Goal: Find specific page/section: Find specific page/section

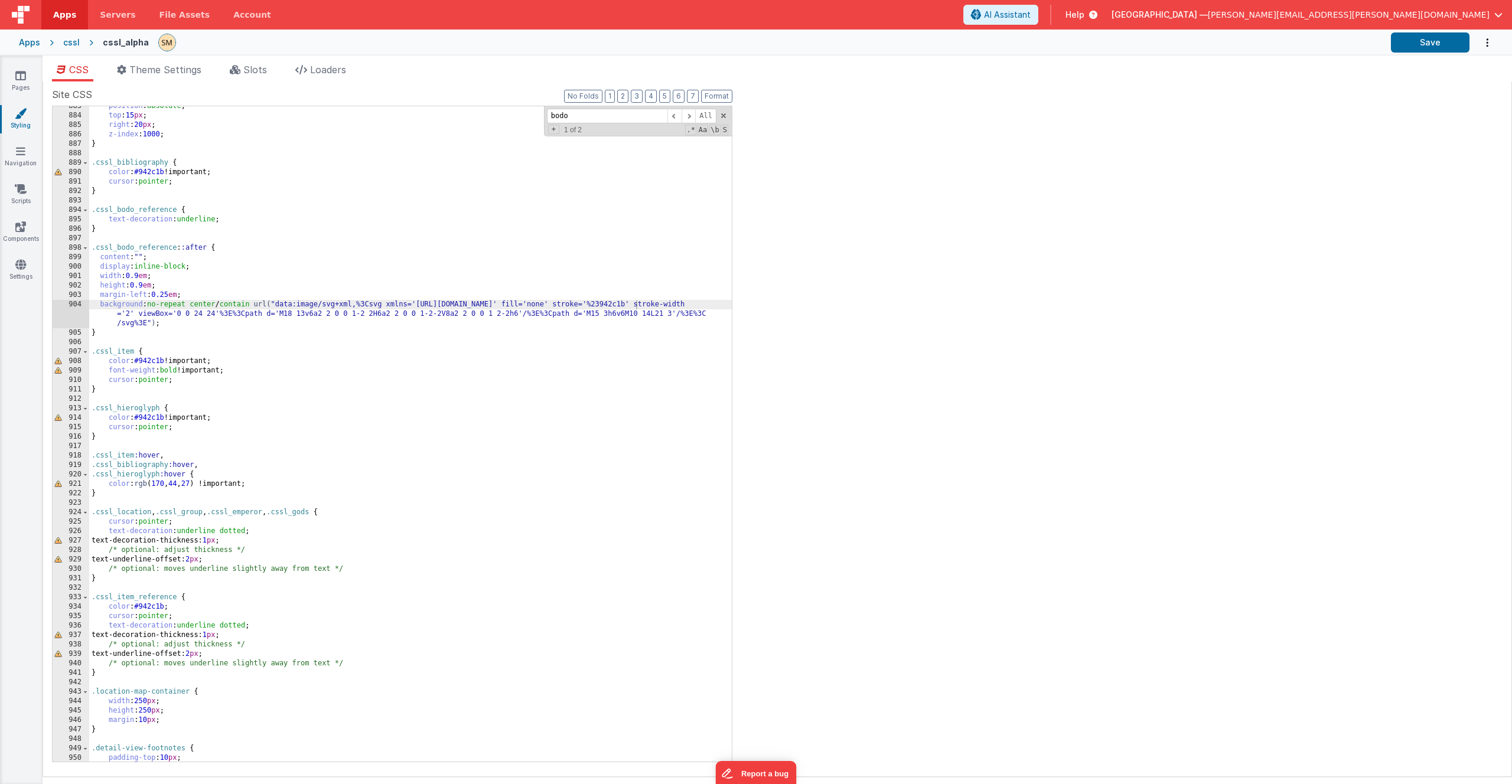
scroll to position [8863, 0]
drag, startPoint x: 292, startPoint y: 318, endPoint x: 784, endPoint y: 314, distance: 492.0
click at [784, 314] on div "Site CSS Format 7 6 5 4 3 2 1 No Folds 883 884 885 886 887 888 889 890 891 892 …" at bounding box center [777, 429] width 1450 height 683
click at [526, 315] on div "position : absolute ; top : 15 px ; right : 20 px ; z-index : 1000 ; } .cssl_bi…" at bounding box center [410, 439] width 643 height 674
click at [23, 75] on icon at bounding box center [20, 75] width 11 height 12
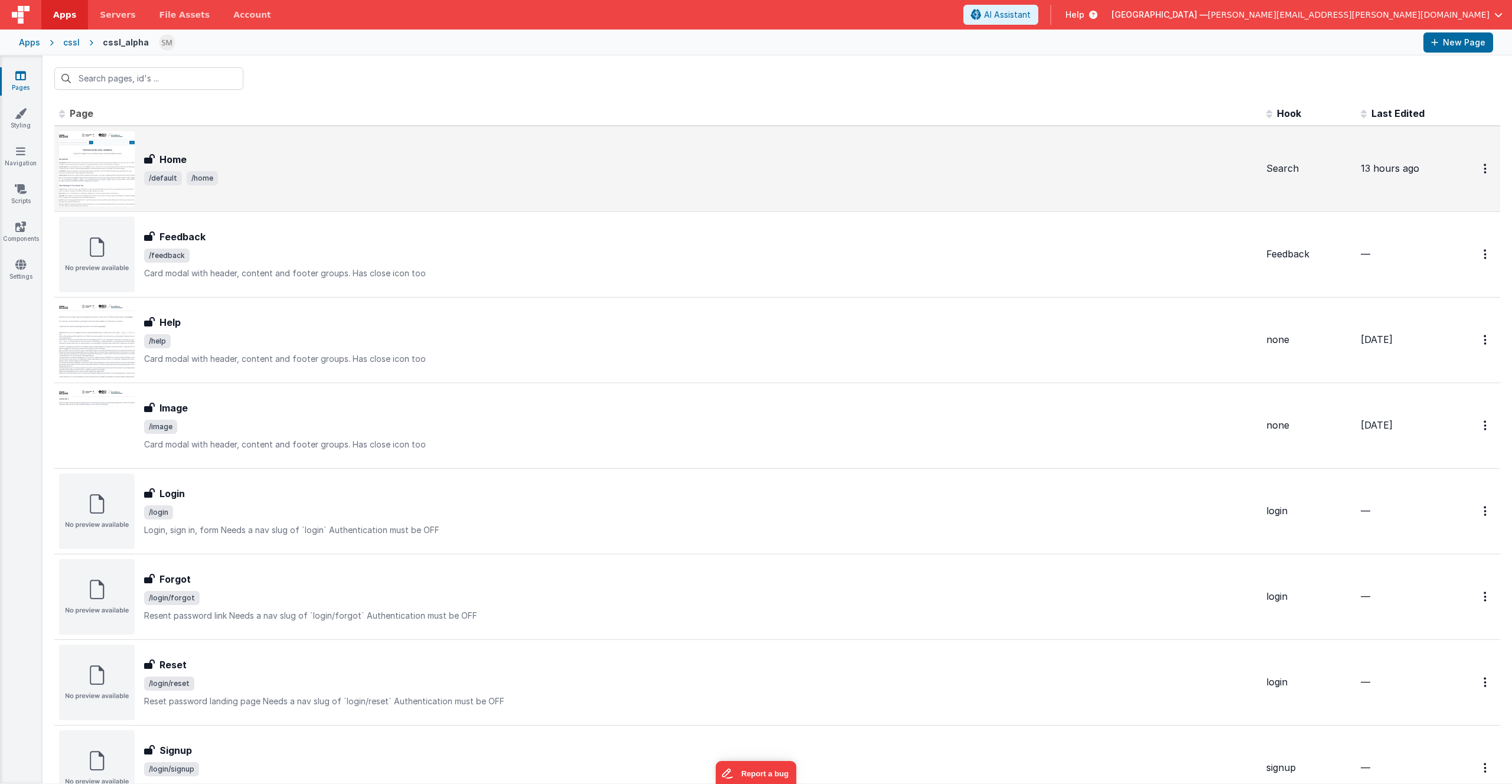
click at [254, 179] on span "/default /home" at bounding box center [700, 178] width 1112 height 14
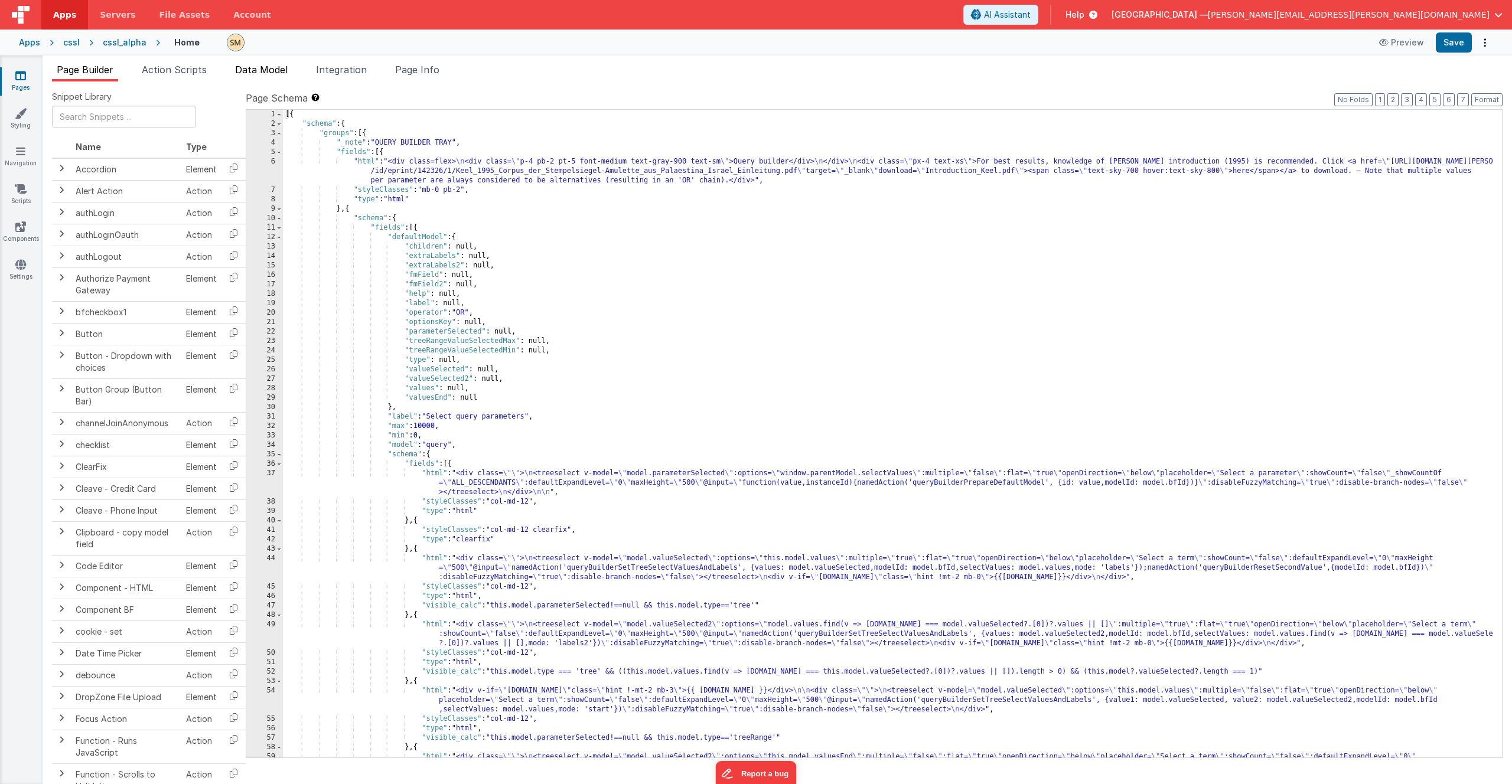
click at [264, 72] on span "Data Model" at bounding box center [261, 69] width 52 height 12
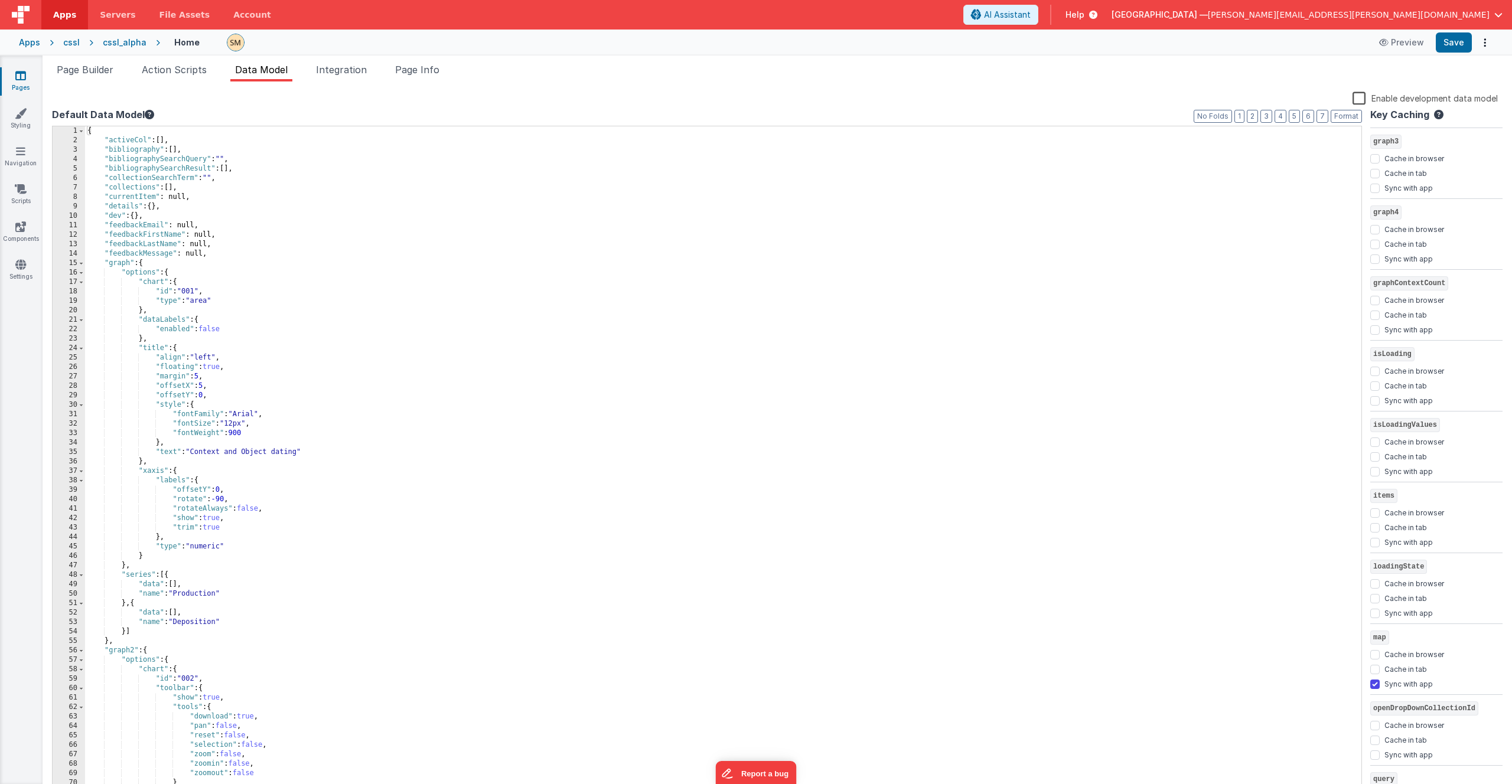
scroll to position [1075, 0]
click at [1372, 500] on input "Cache in browser" at bounding box center [1375, 498] width 10 height 10
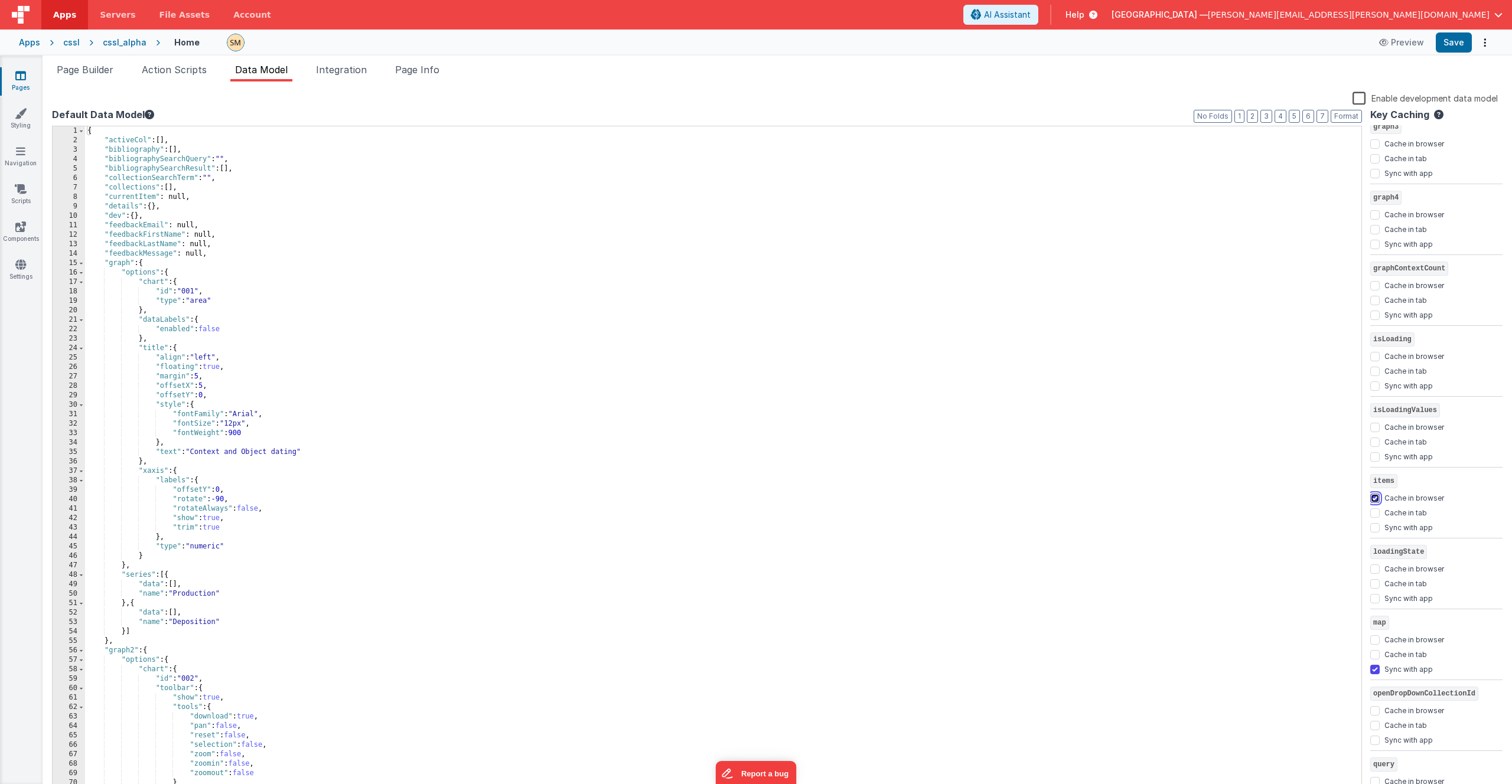
click at [1375, 498] on input "Cache in browser" at bounding box center [1375, 498] width 10 height 10
checkbox input "false"
click at [1375, 513] on input "Cache in tab" at bounding box center [1375, 513] width 10 height 10
checkbox input "true"
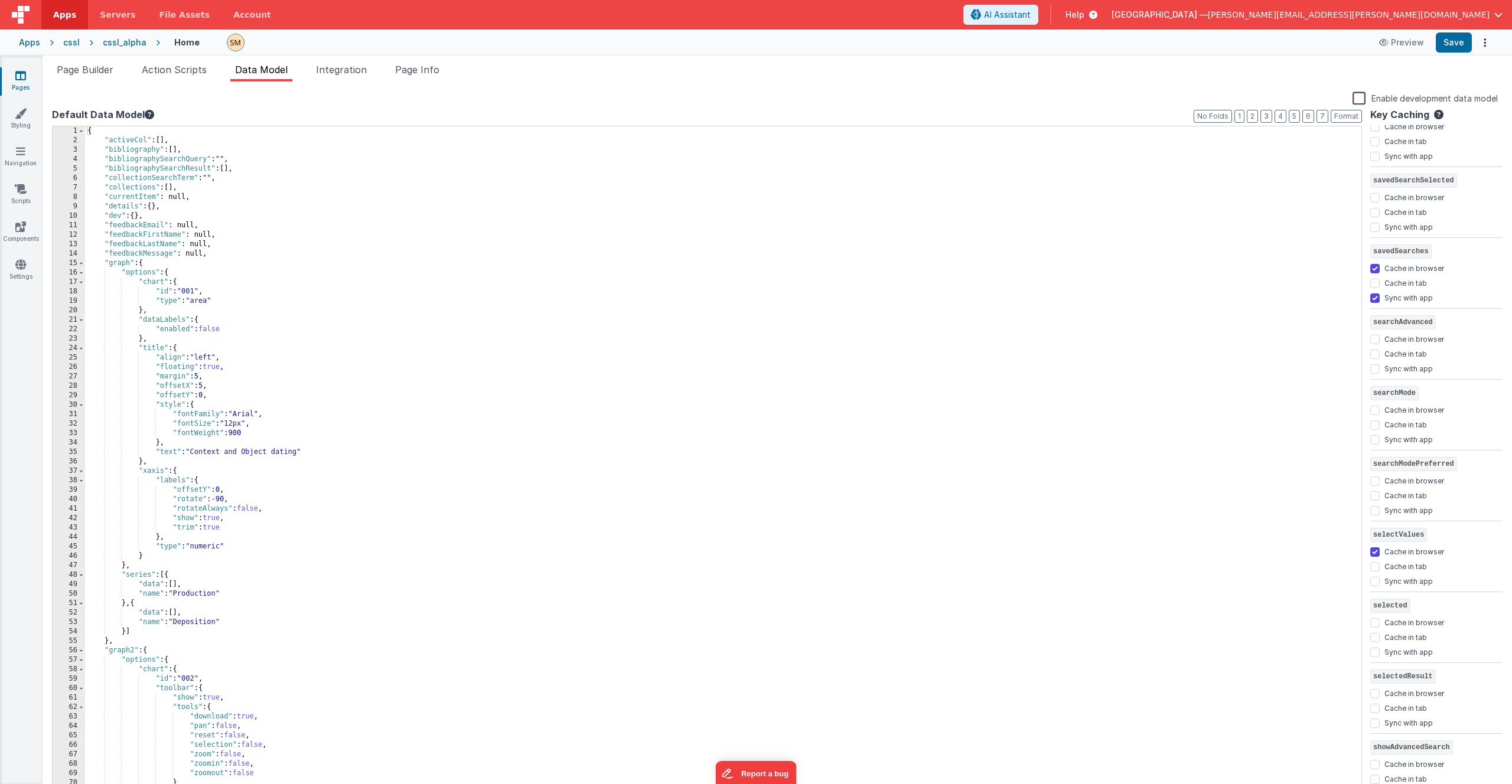
scroll to position [1730, 0]
click at [1452, 43] on button "Save" at bounding box center [1454, 43] width 36 height 20
click at [19, 119] on link "Styling" at bounding box center [20, 119] width 43 height 24
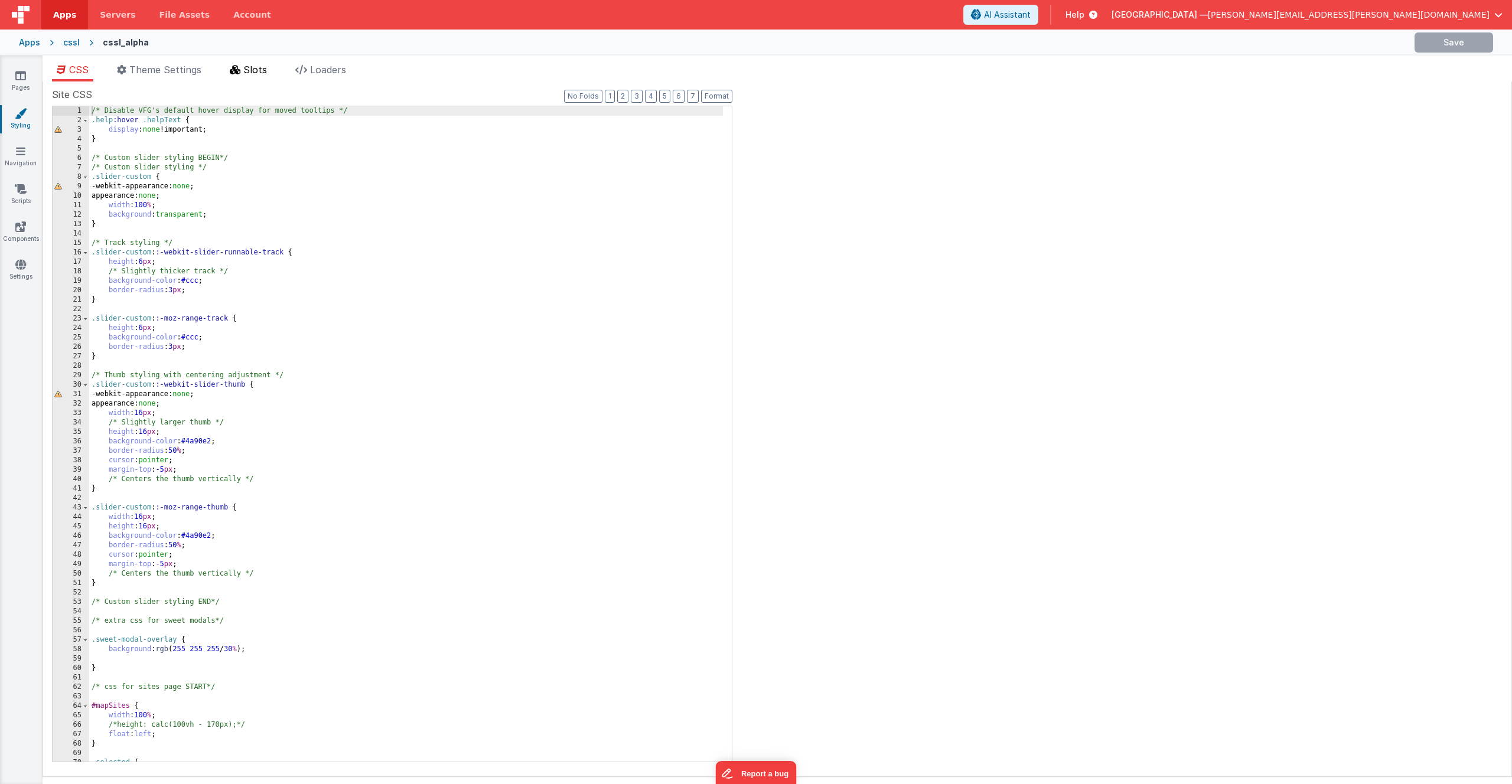
click at [243, 71] on li "Slots" at bounding box center [248, 72] width 47 height 19
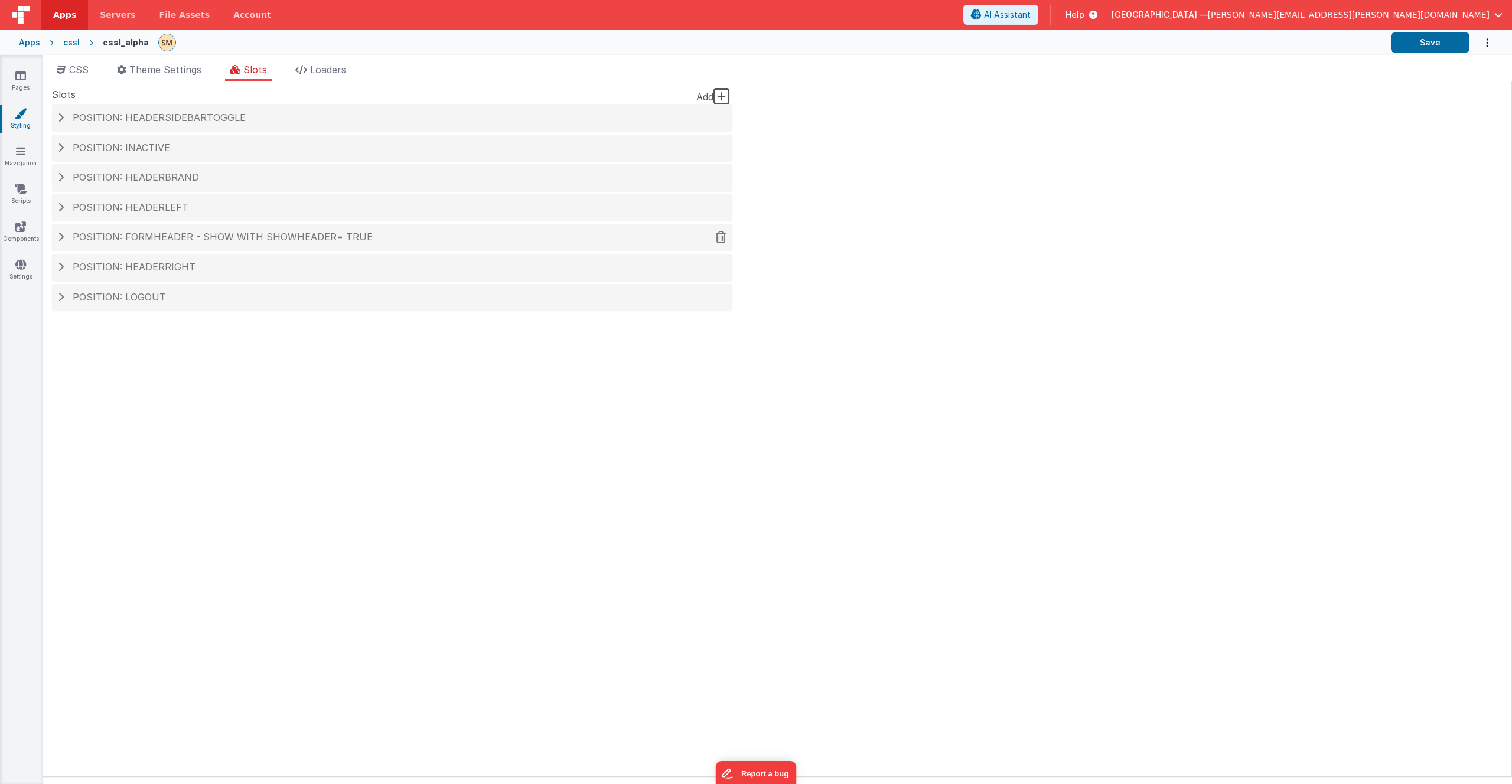
click at [95, 237] on span "Position: formHeader - show with showHeader= true" at bounding box center [222, 237] width 300 height 12
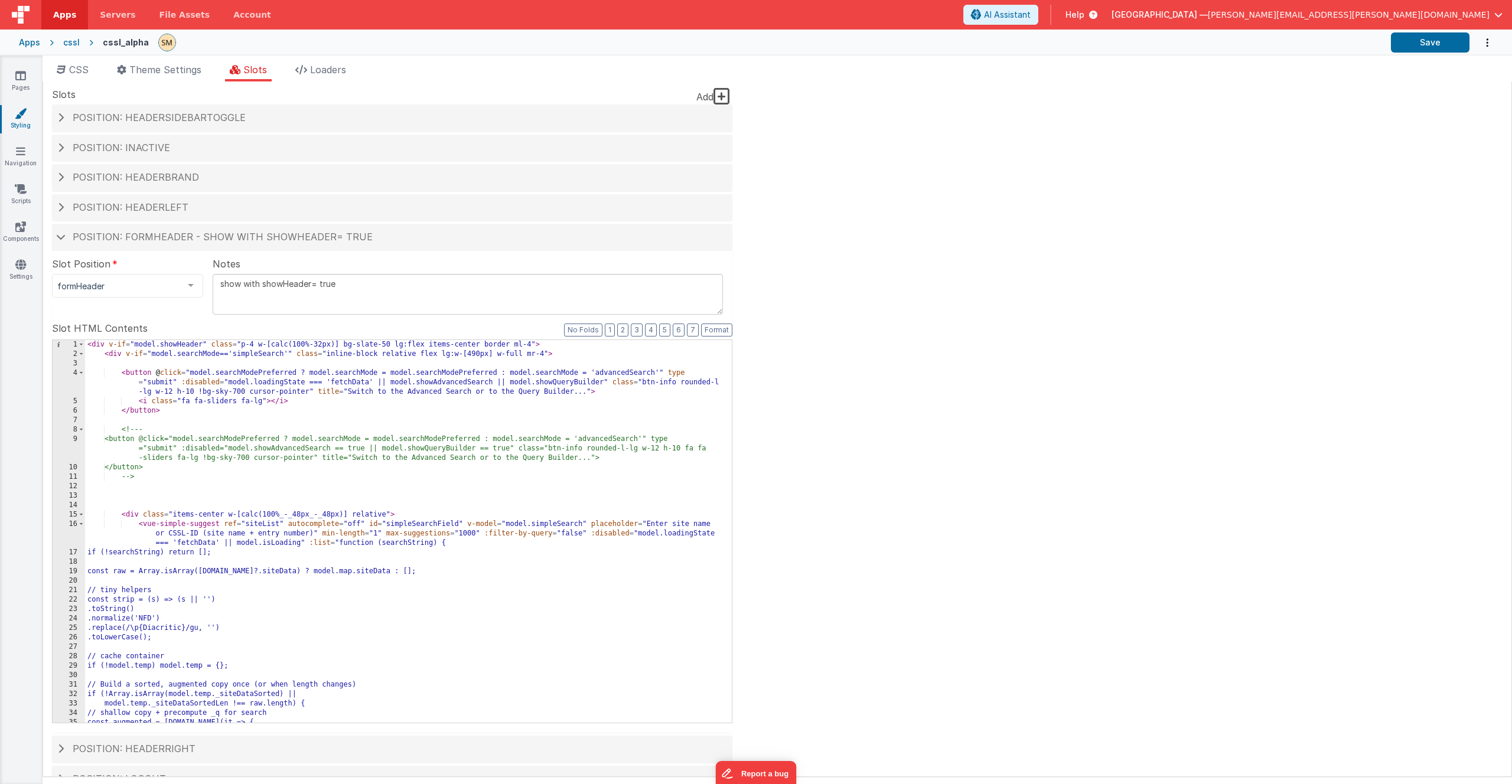
click at [411, 462] on div "< div v-if = "model.showHeader" class = "p-4 w-[calc(100%-32px)] bg-slate-50 lg…" at bounding box center [404, 540] width 638 height 401
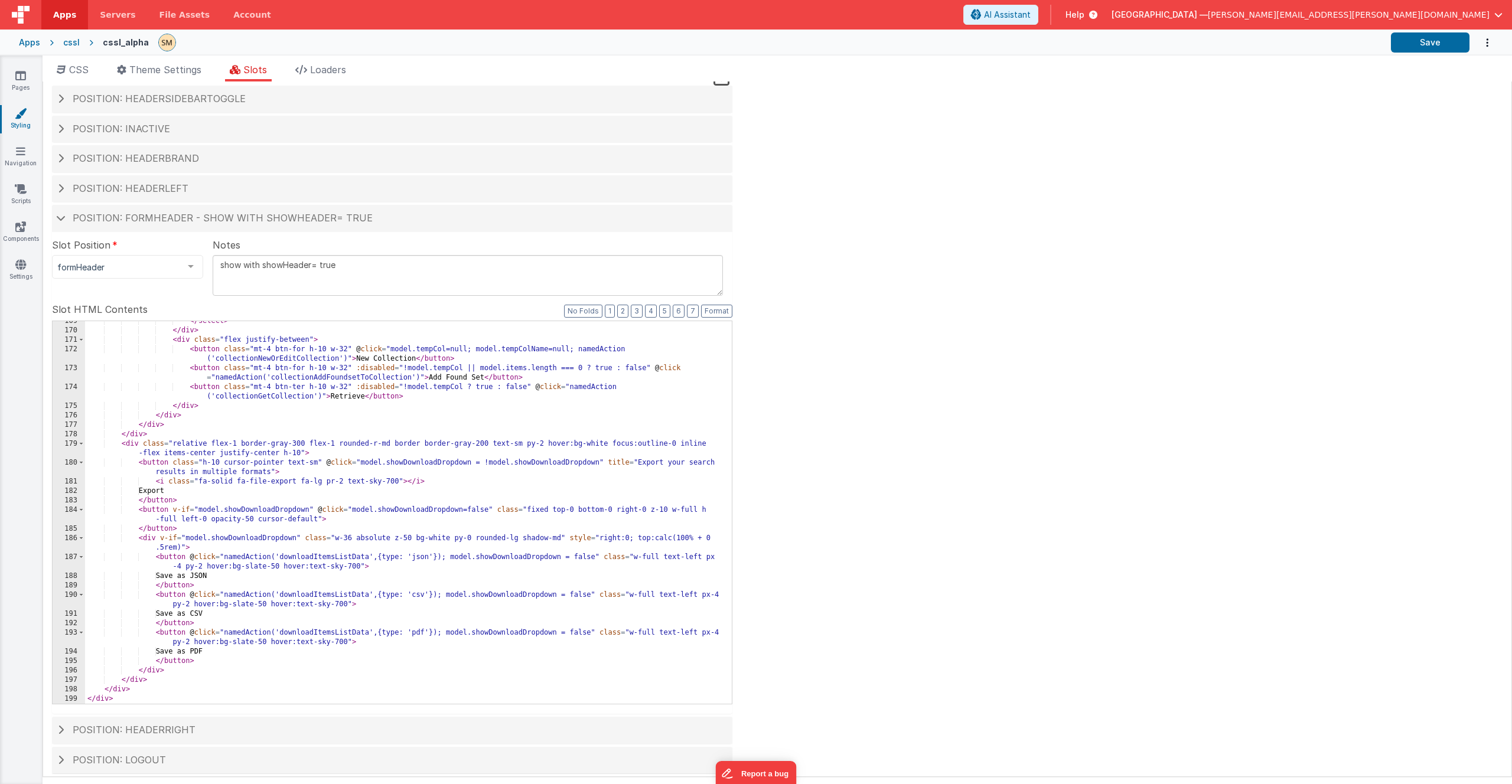
scroll to position [27, 0]
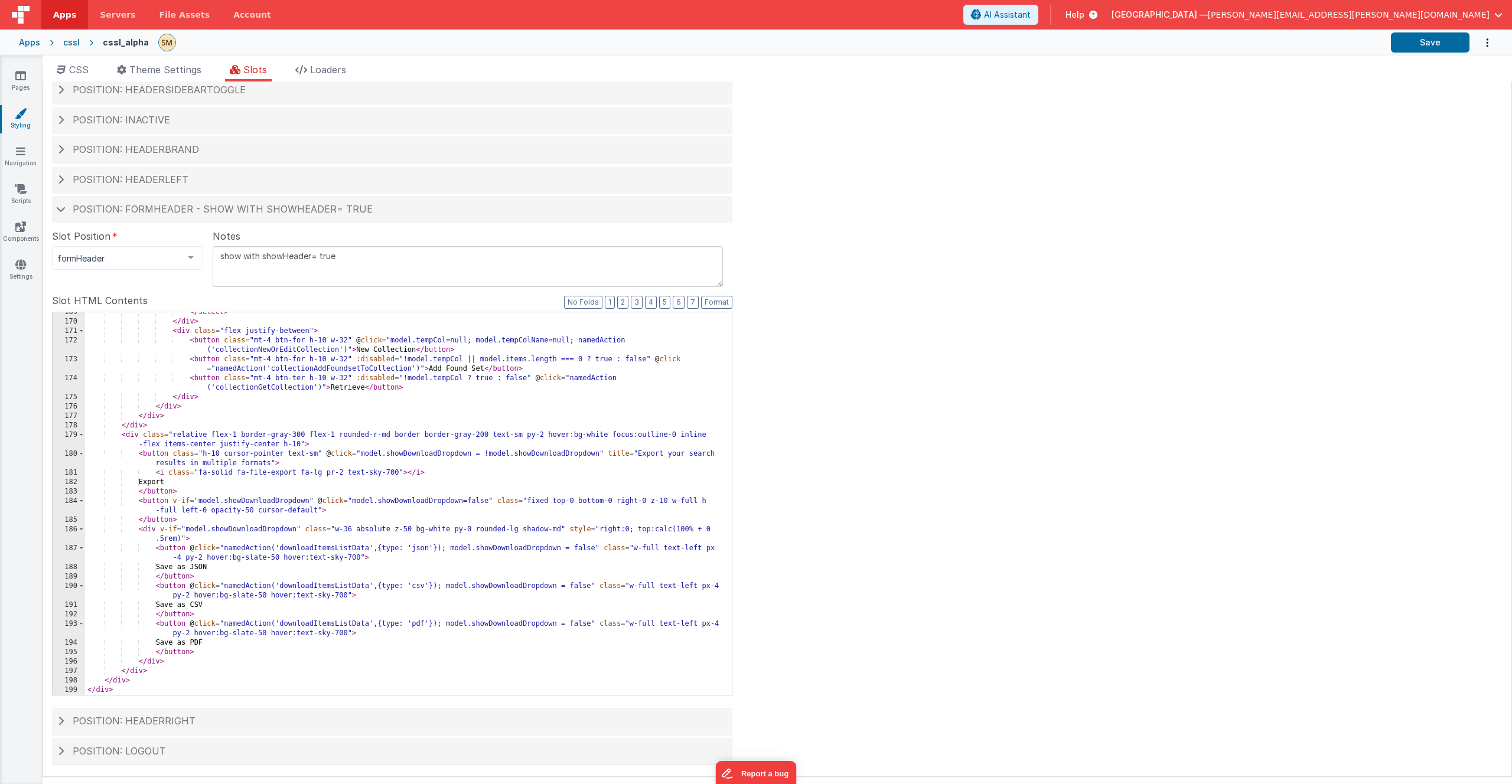
click at [271, 532] on div "</ select > </ div > < div class = "flex justify-between" > < button class = "m…" at bounding box center [404, 508] width 638 height 401
click at [58, 151] on span at bounding box center [60, 149] width 6 height 10
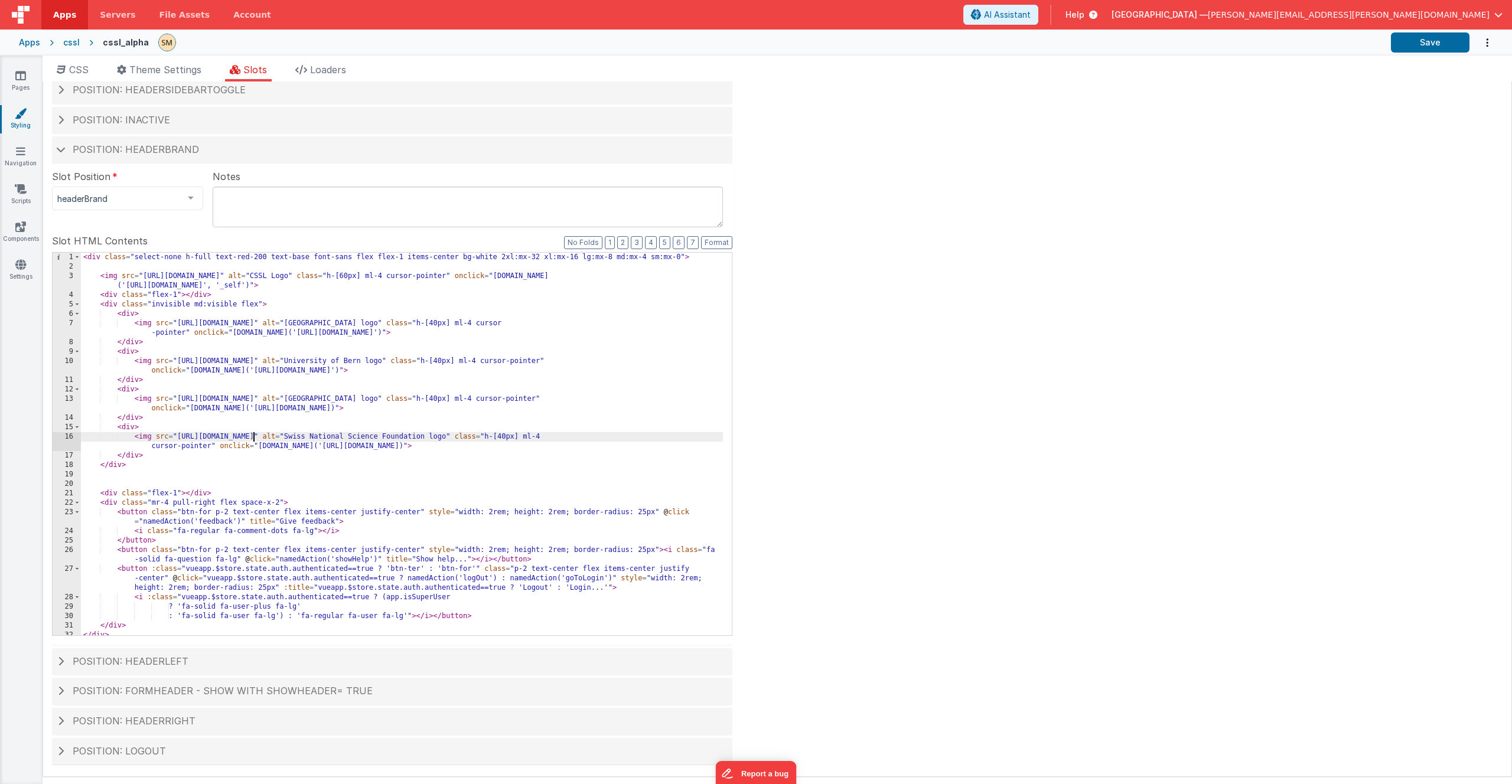
click at [252, 436] on div "< div class = "select-none h-full text-red-200 text-base font-sans flex flex-1 …" at bounding box center [401, 453] width 642 height 401
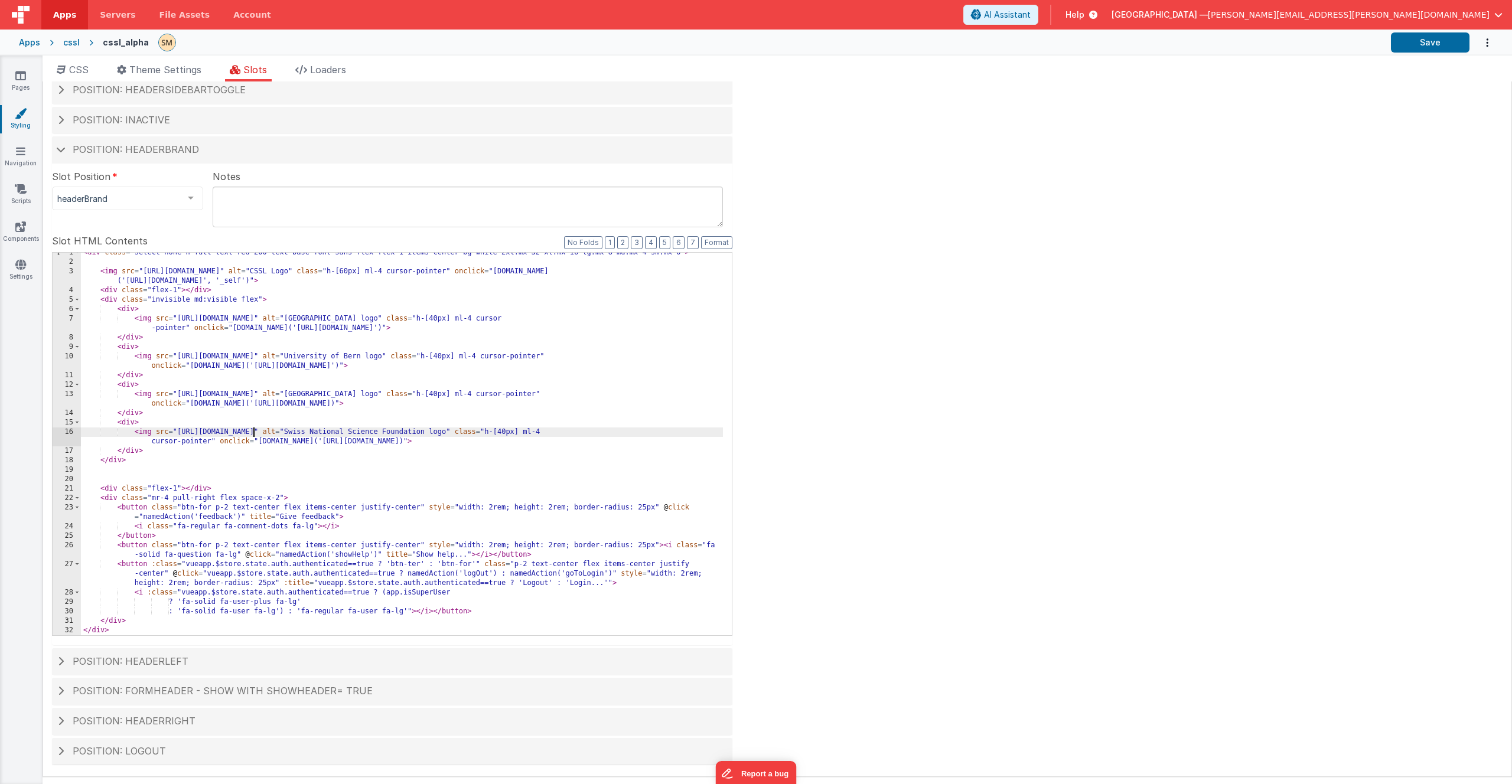
scroll to position [4, 0]
drag, startPoint x: 471, startPoint y: 594, endPoint x: 385, endPoint y: 595, distance: 86.0
click at [385, 595] on div "< div class = "select-none h-full text-red-200 text-base font-sans flex flex-1 …" at bounding box center [401, 448] width 642 height 401
click at [385, 594] on div "< div class = "select-none h-full text-red-200 text-base font-sans flex flex-1 …" at bounding box center [401, 448] width 642 height 401
drag, startPoint x: 385, startPoint y: 594, endPoint x: 449, endPoint y: 594, distance: 64.0
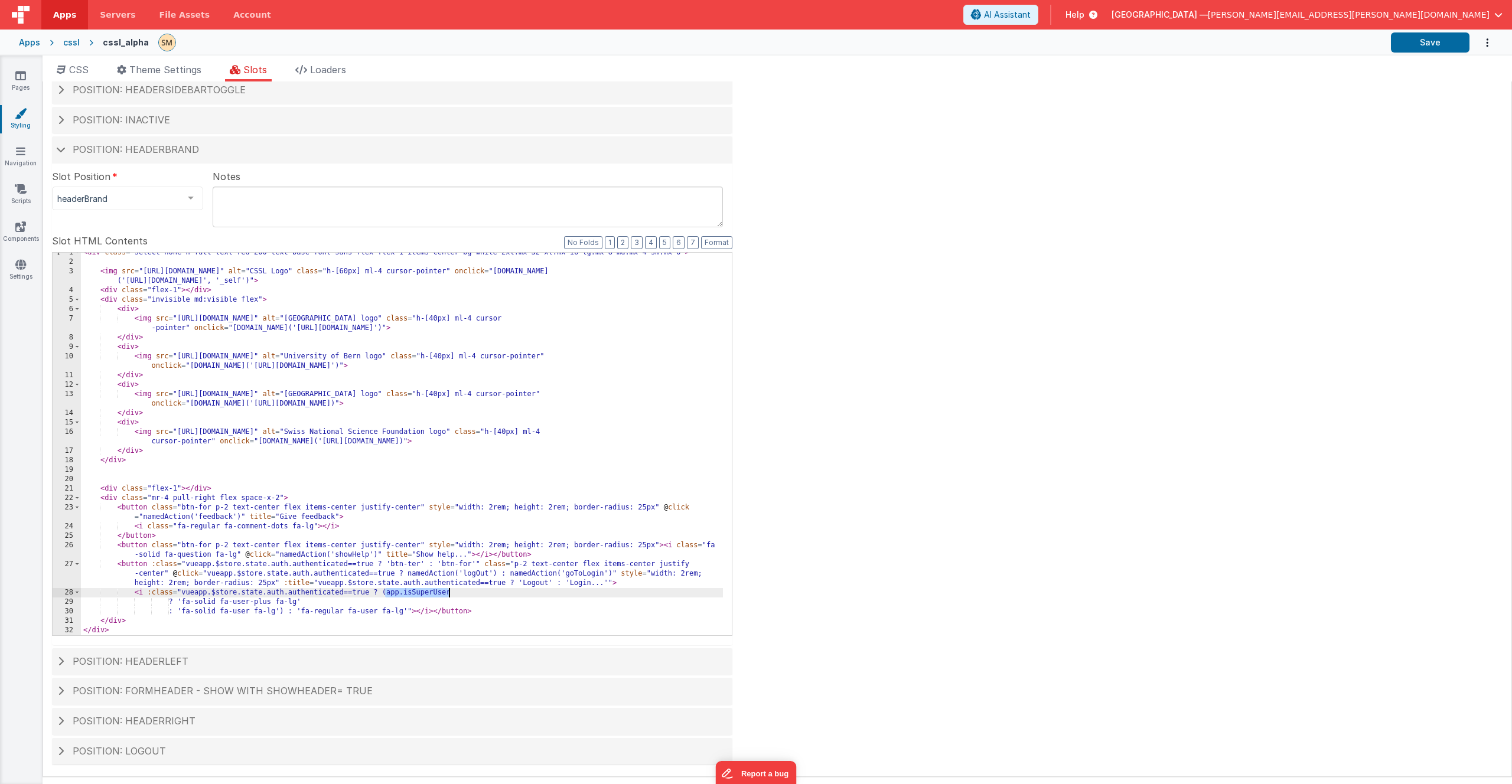
click at [449, 594] on div "< div class = "select-none h-full text-red-200 text-base font-sans flex flex-1 …" at bounding box center [401, 448] width 642 height 401
click at [544, 577] on div "< div class = "select-none h-full text-red-200 text-base font-sans flex flex-1 …" at bounding box center [401, 448] width 642 height 401
click at [543, 578] on div "< div class = "select-none h-full text-red-200 text-base font-sans flex flex-1 …" at bounding box center [401, 448] width 642 height 401
click at [581, 576] on div "< div class = "select-none h-full text-red-200 text-base font-sans flex flex-1 …" at bounding box center [401, 448] width 642 height 401
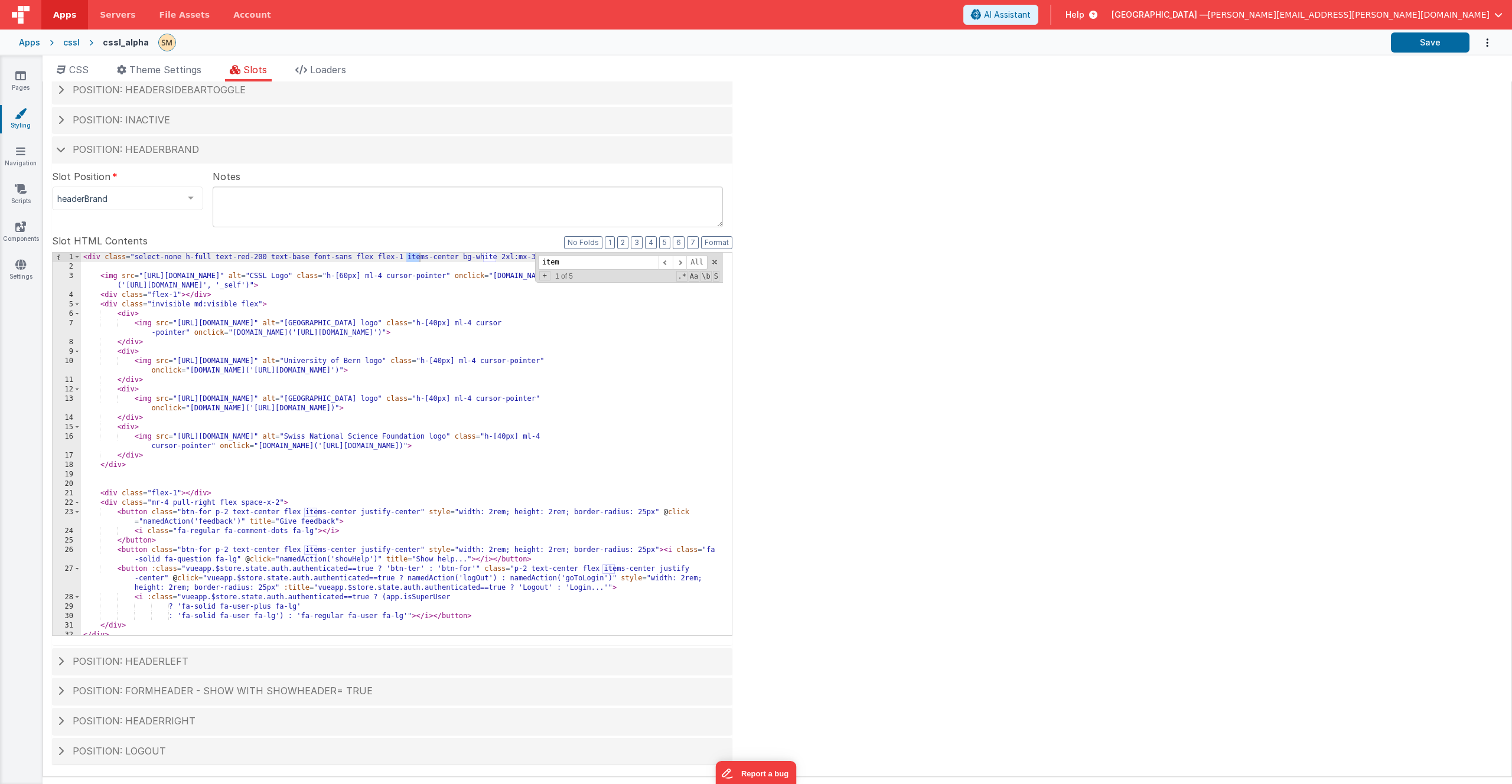
scroll to position [0, 0]
type input "items"
click at [17, 192] on icon at bounding box center [20, 189] width 12 height 12
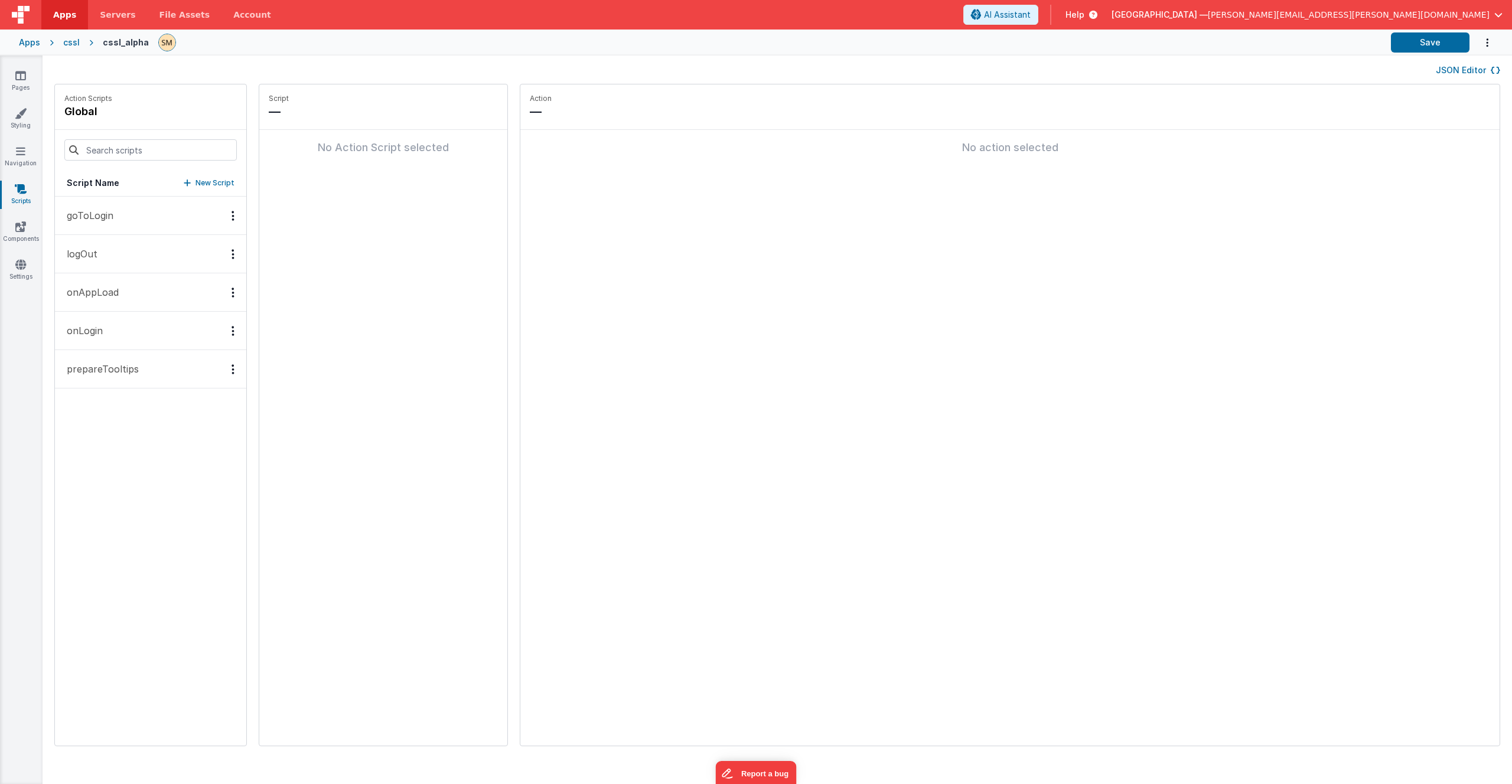
click at [95, 216] on p "goToLogin" at bounding box center [86, 215] width 54 height 14
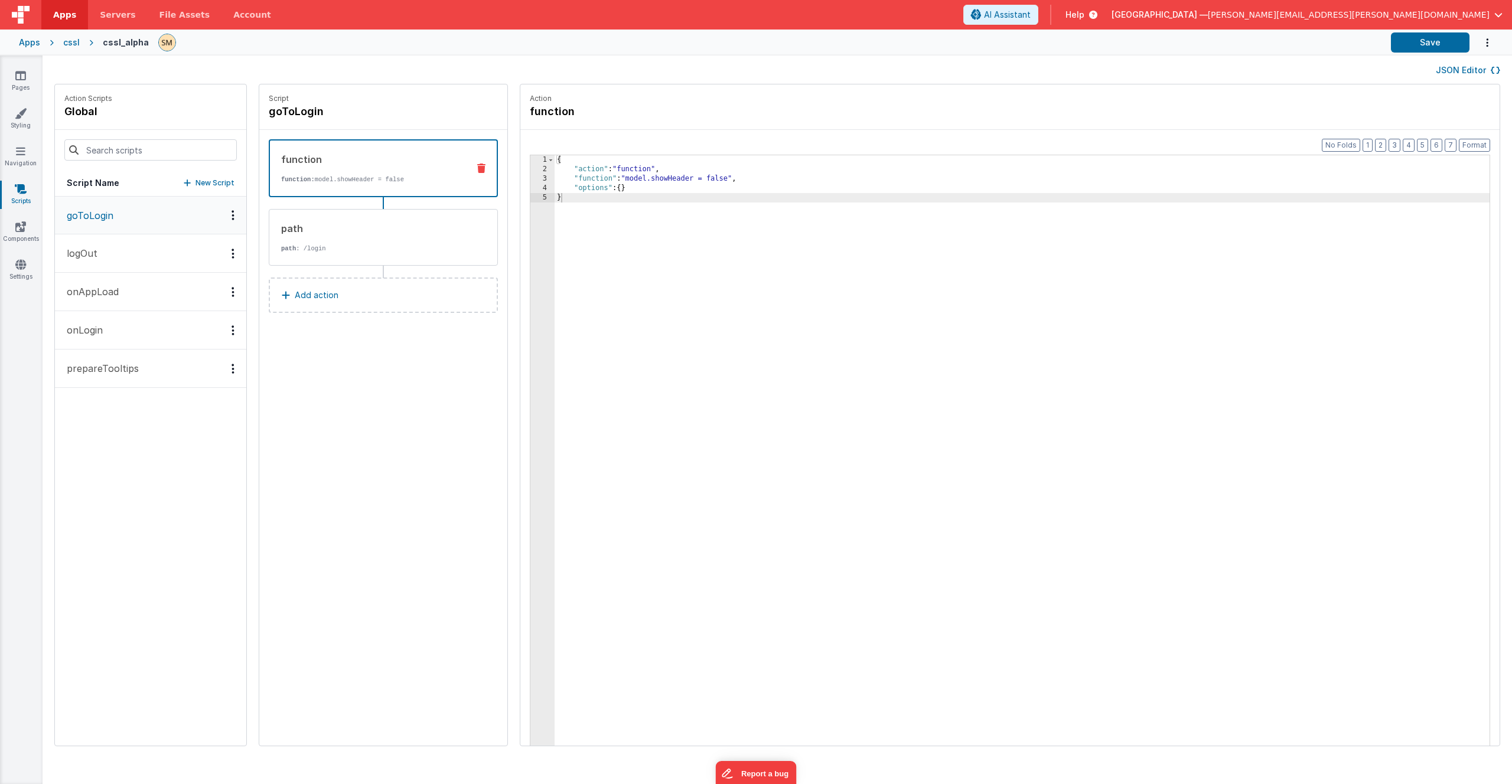
click at [323, 176] on p "function: model.showHeader = false" at bounding box center [370, 179] width 178 height 10
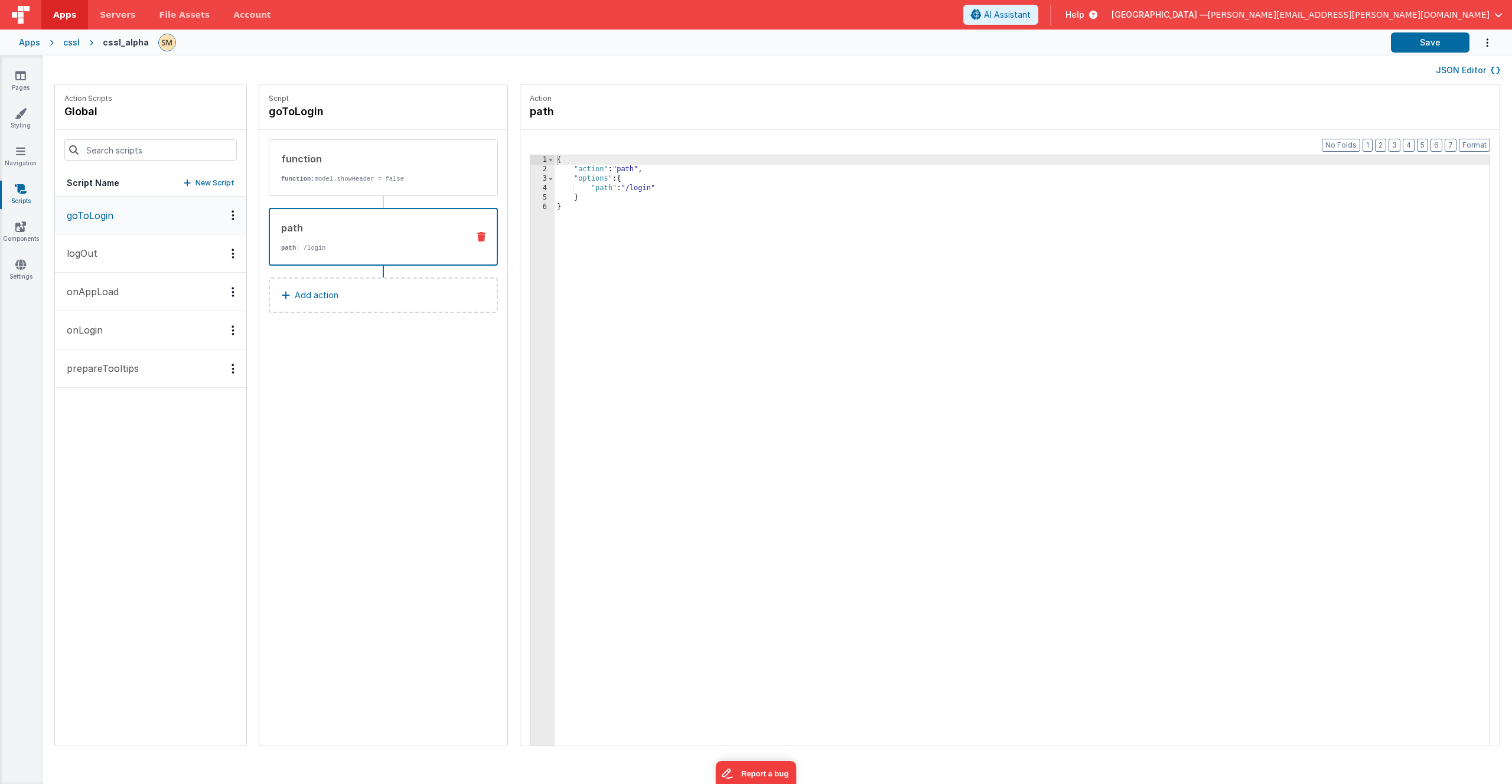
click at [307, 240] on div "path path : /login" at bounding box center [363, 237] width 189 height 32
click at [21, 75] on icon at bounding box center [20, 75] width 11 height 12
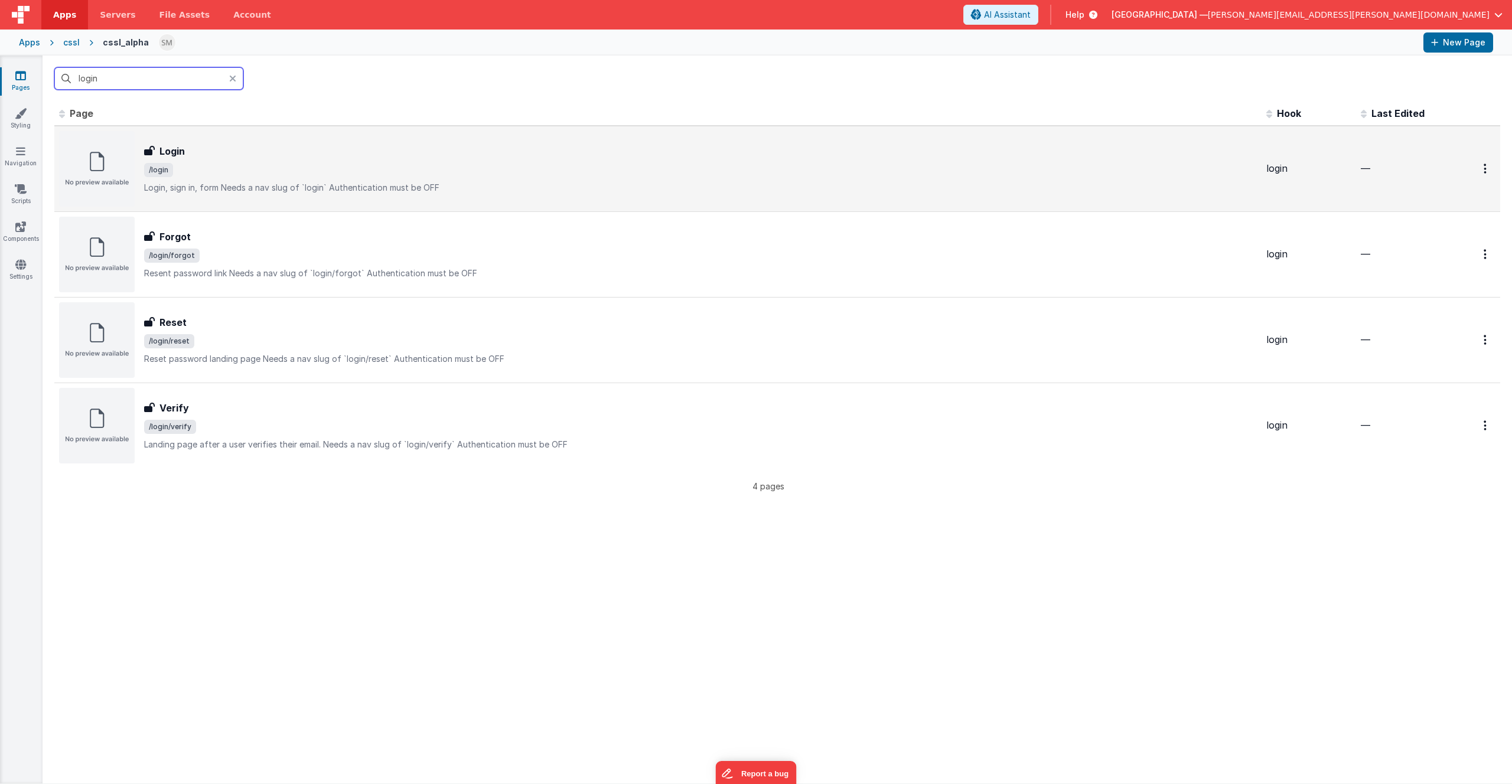
type input "login"
click at [160, 171] on span "/login" at bounding box center [159, 170] width 29 height 14
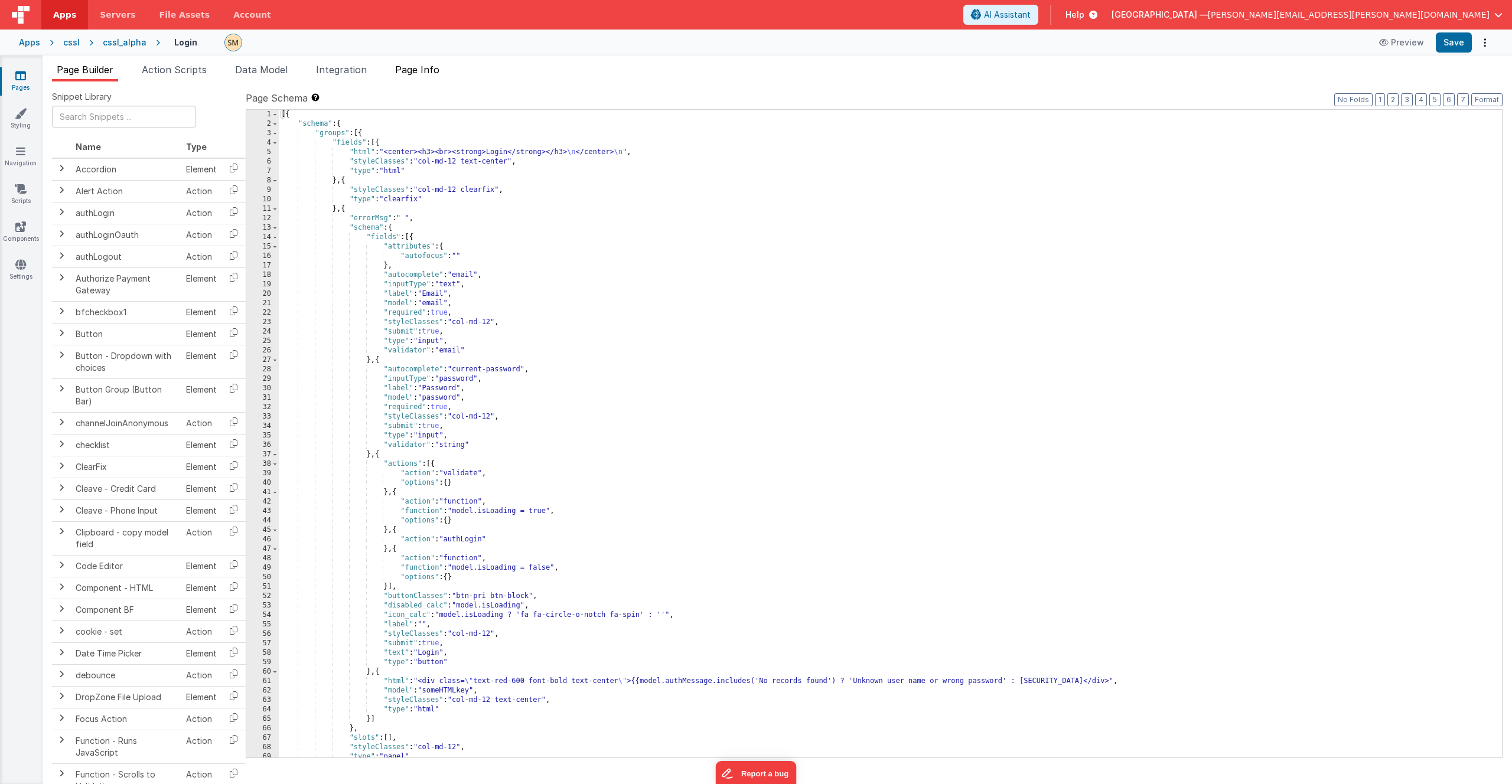
click at [425, 73] on span "Page Info" at bounding box center [417, 69] width 44 height 12
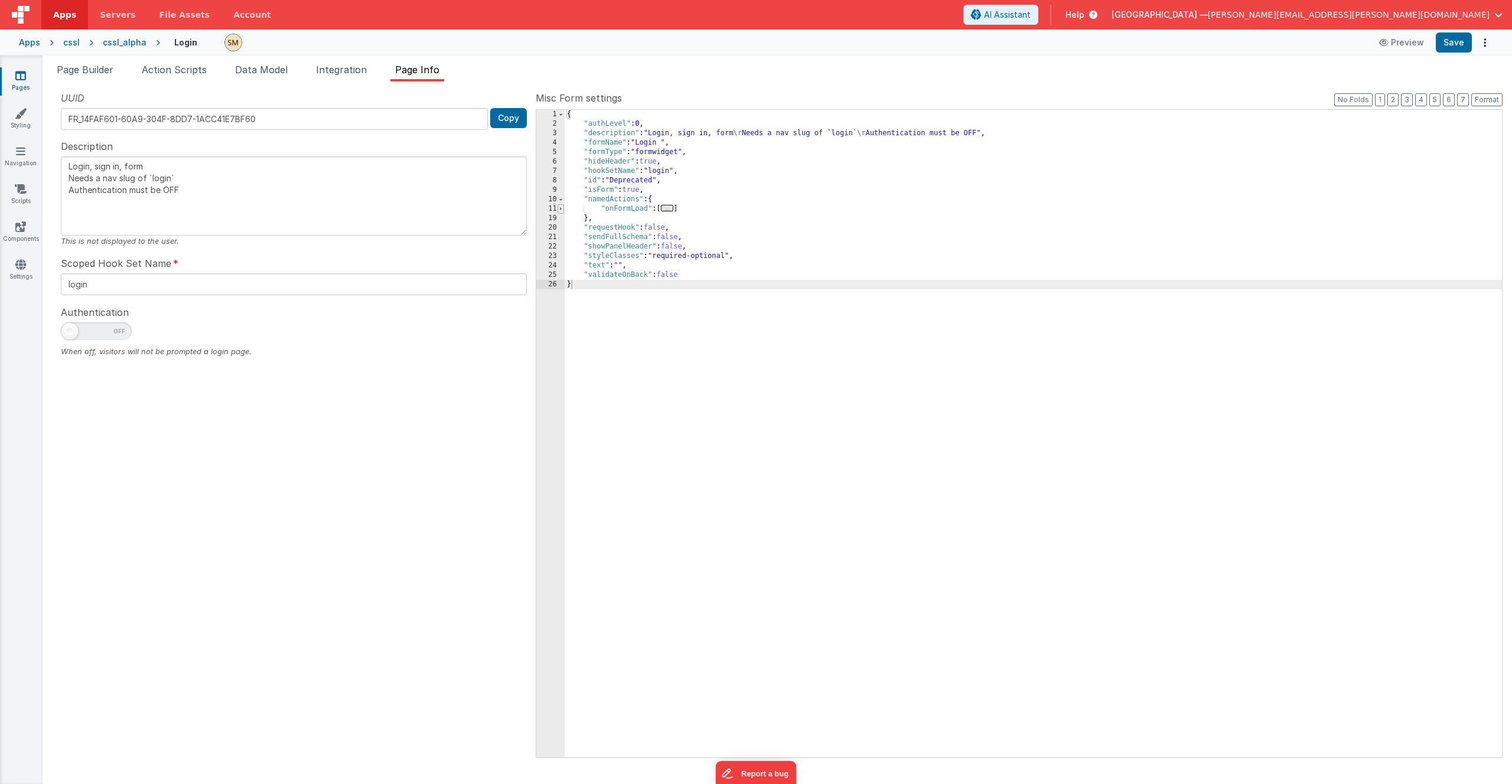
click at [560, 208] on span at bounding box center [560, 209] width 6 height 10
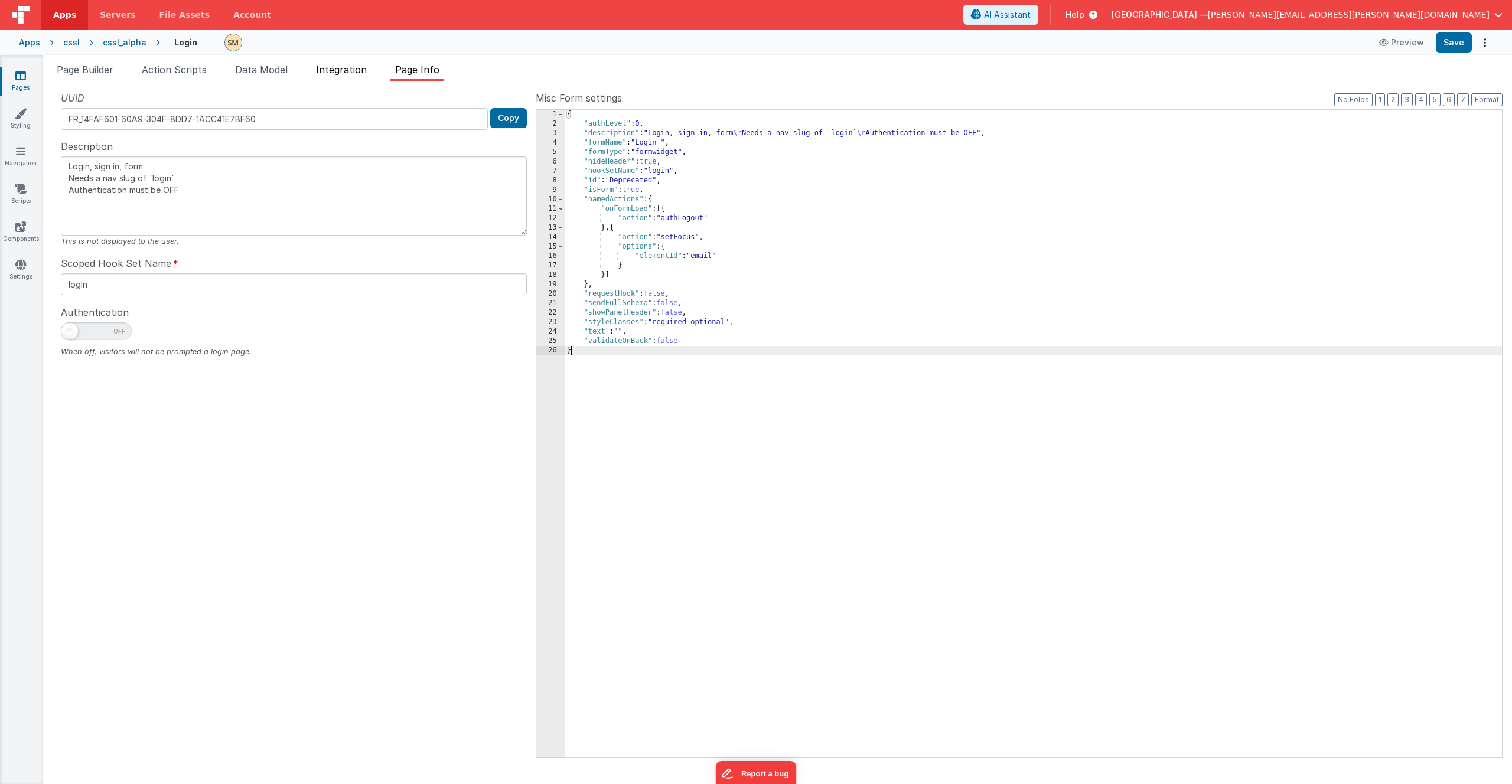
click at [342, 71] on span "Integration" at bounding box center [340, 69] width 51 height 12
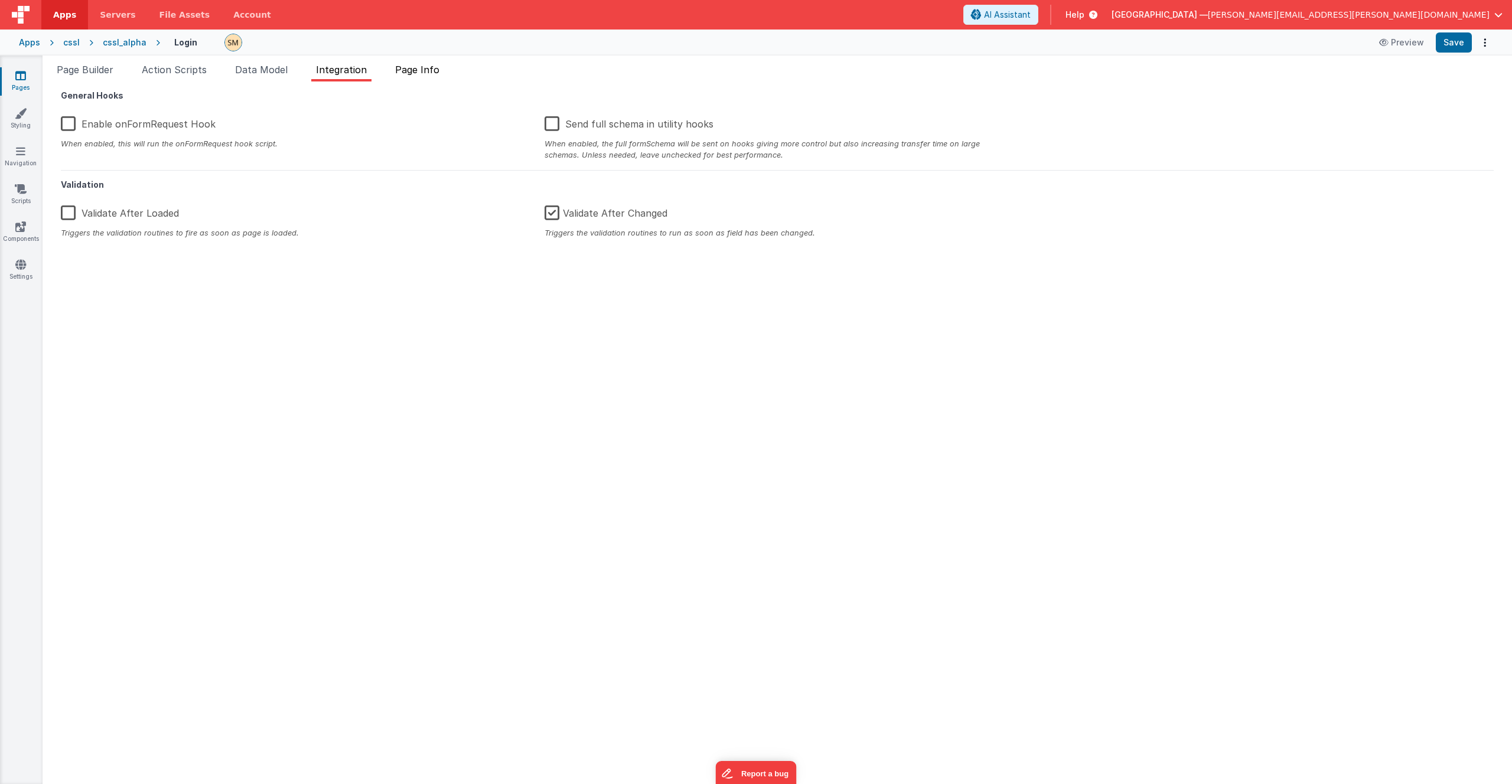
click at [425, 71] on span "Page Info" at bounding box center [417, 69] width 44 height 12
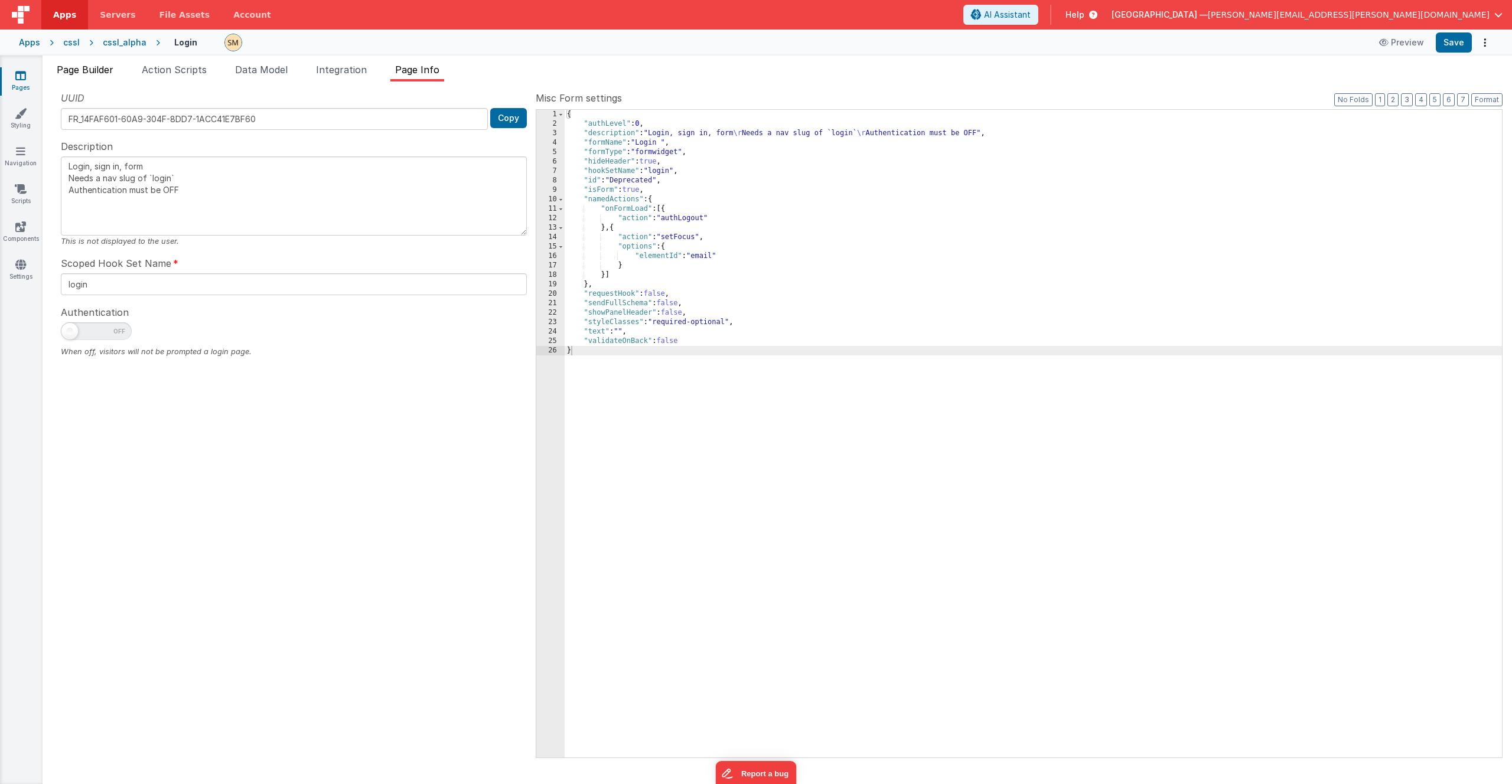
click at [99, 75] on span "Page Builder" at bounding box center [85, 69] width 57 height 12
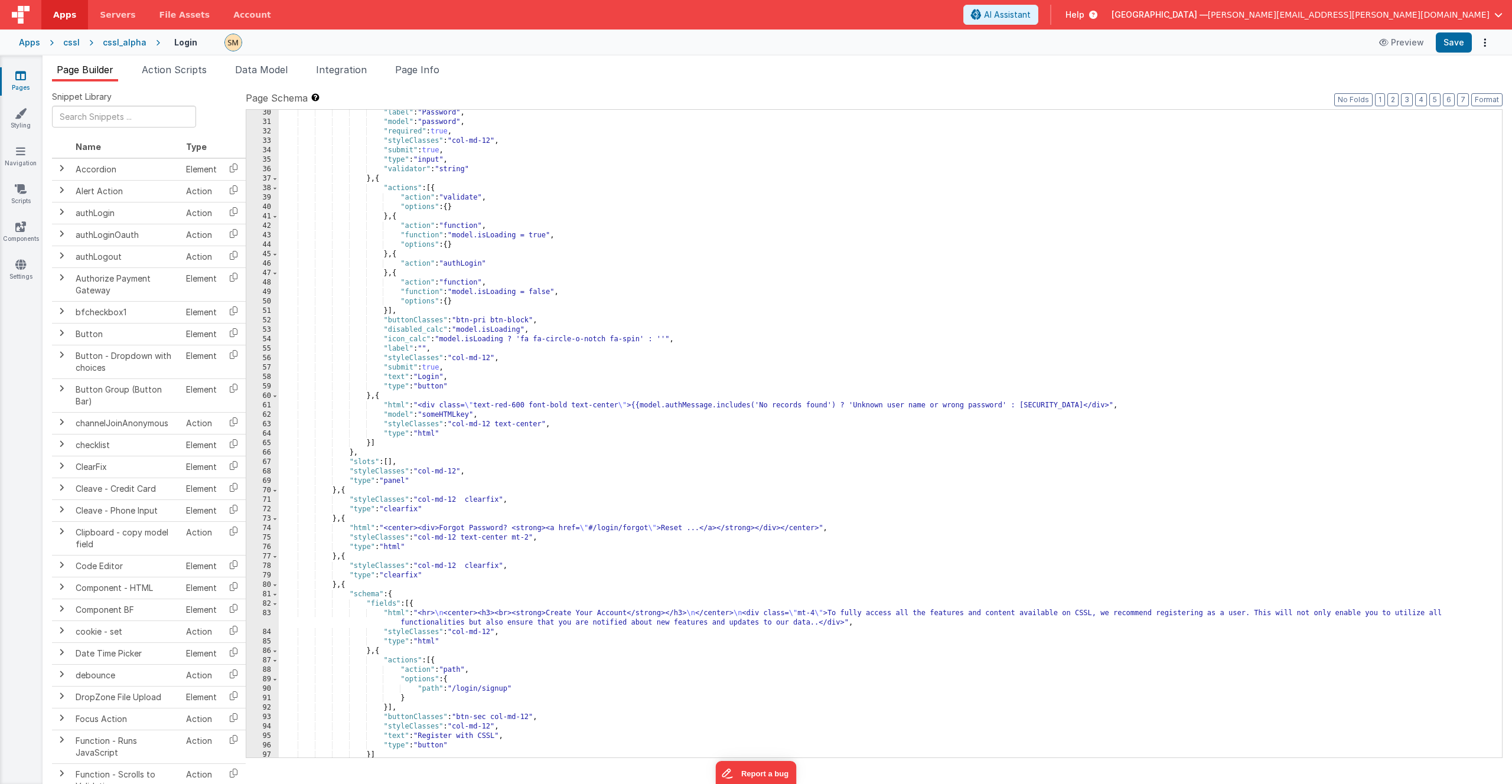
scroll to position [240, 0]
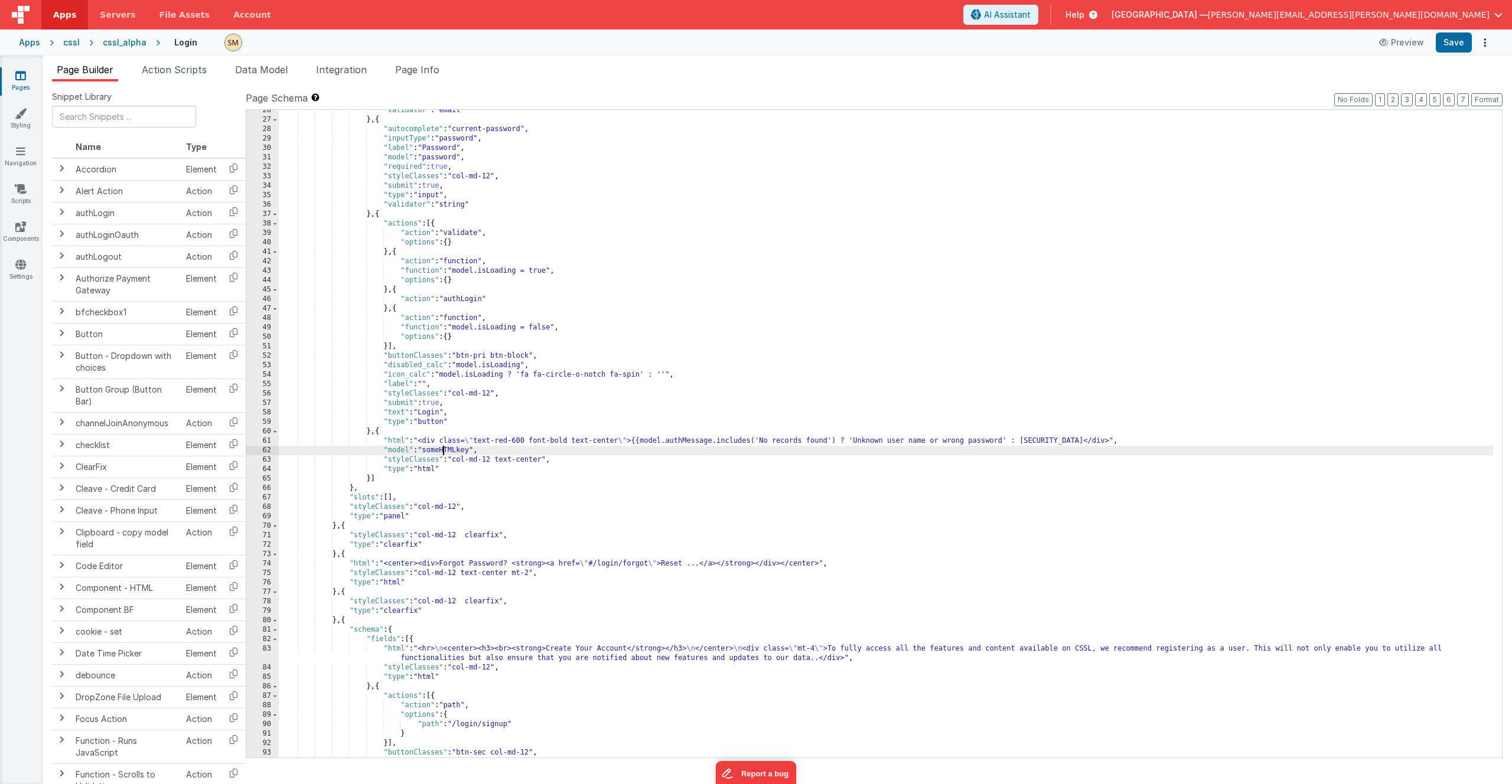
click at [444, 448] on div ""validator" : "email" } , { "autocomplete" : "current-password" , "inputType" :…" at bounding box center [885, 439] width 1214 height 666
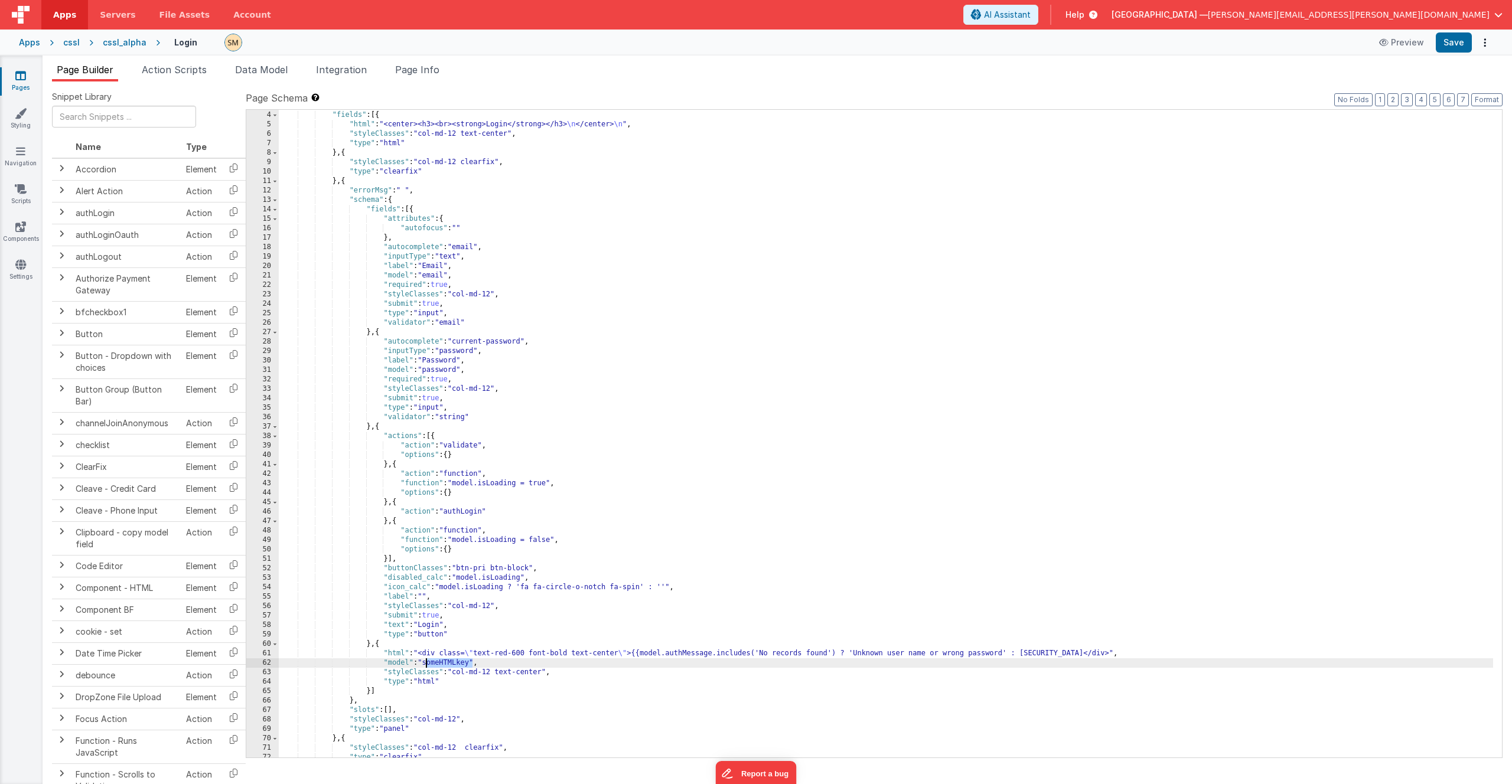
scroll to position [27, 0]
click at [473, 446] on div ""groups" : [{ "fields" : [{ "html" : "<center><h3><br><strong>Login</strong></h…" at bounding box center [885, 434] width 1214 height 666
click at [463, 445] on div ""groups" : [{ "fields" : [{ "html" : "<center><h3><br><strong>Login</strong></h…" at bounding box center [885, 434] width 1214 height 666
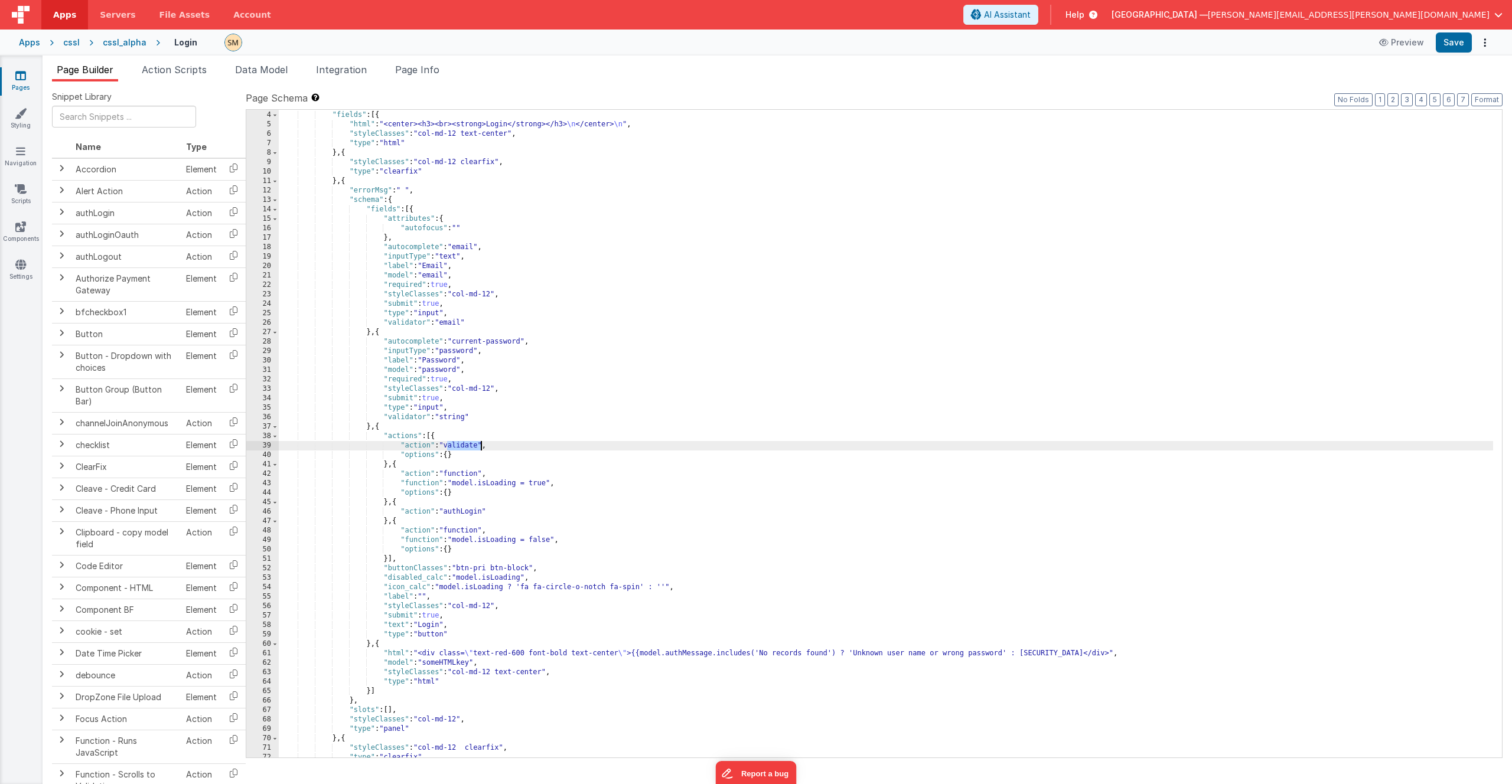
click at [26, 79] on icon at bounding box center [20, 75] width 11 height 12
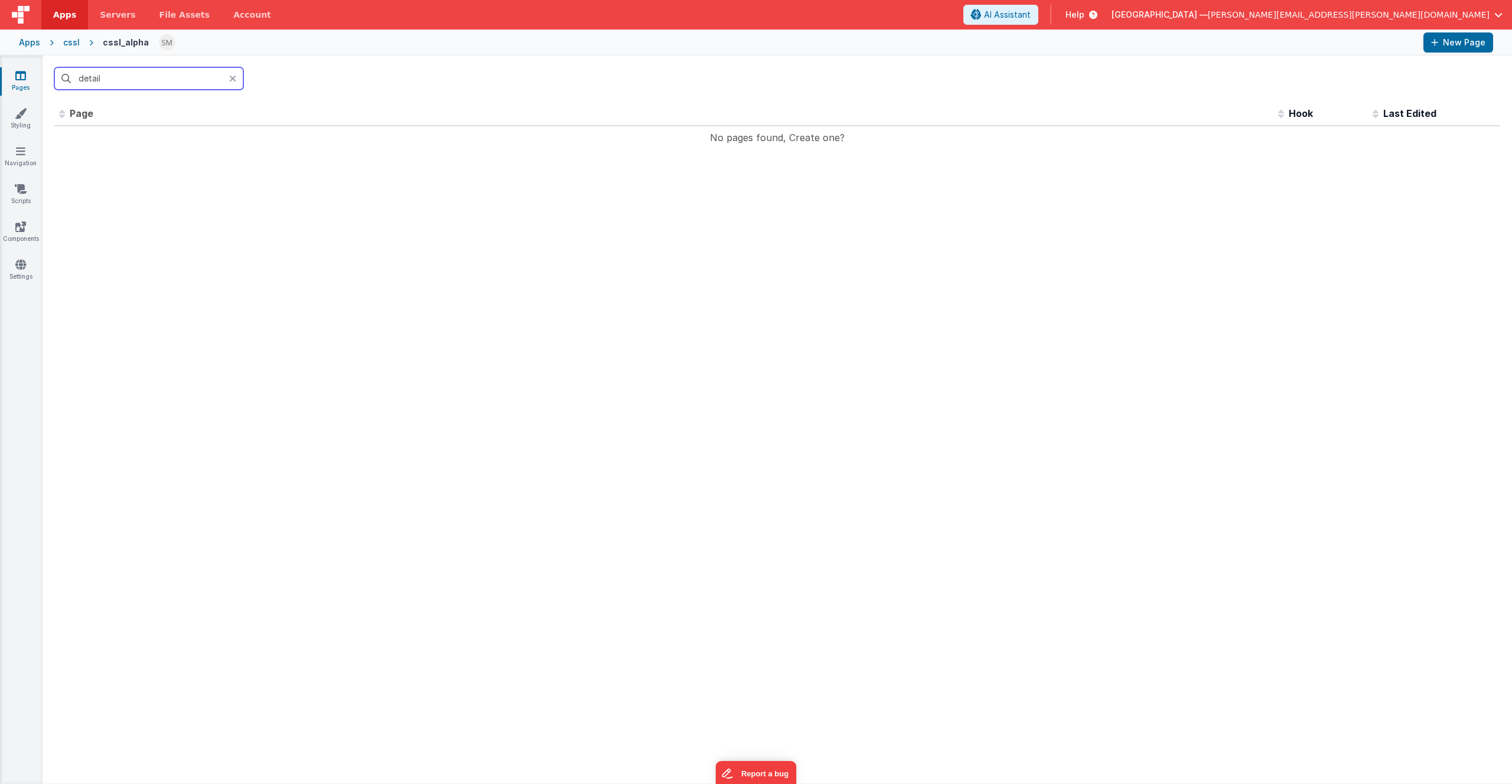
click at [86, 74] on input "detail" at bounding box center [148, 78] width 189 height 22
type input "list"
